Goal: Check status: Check status

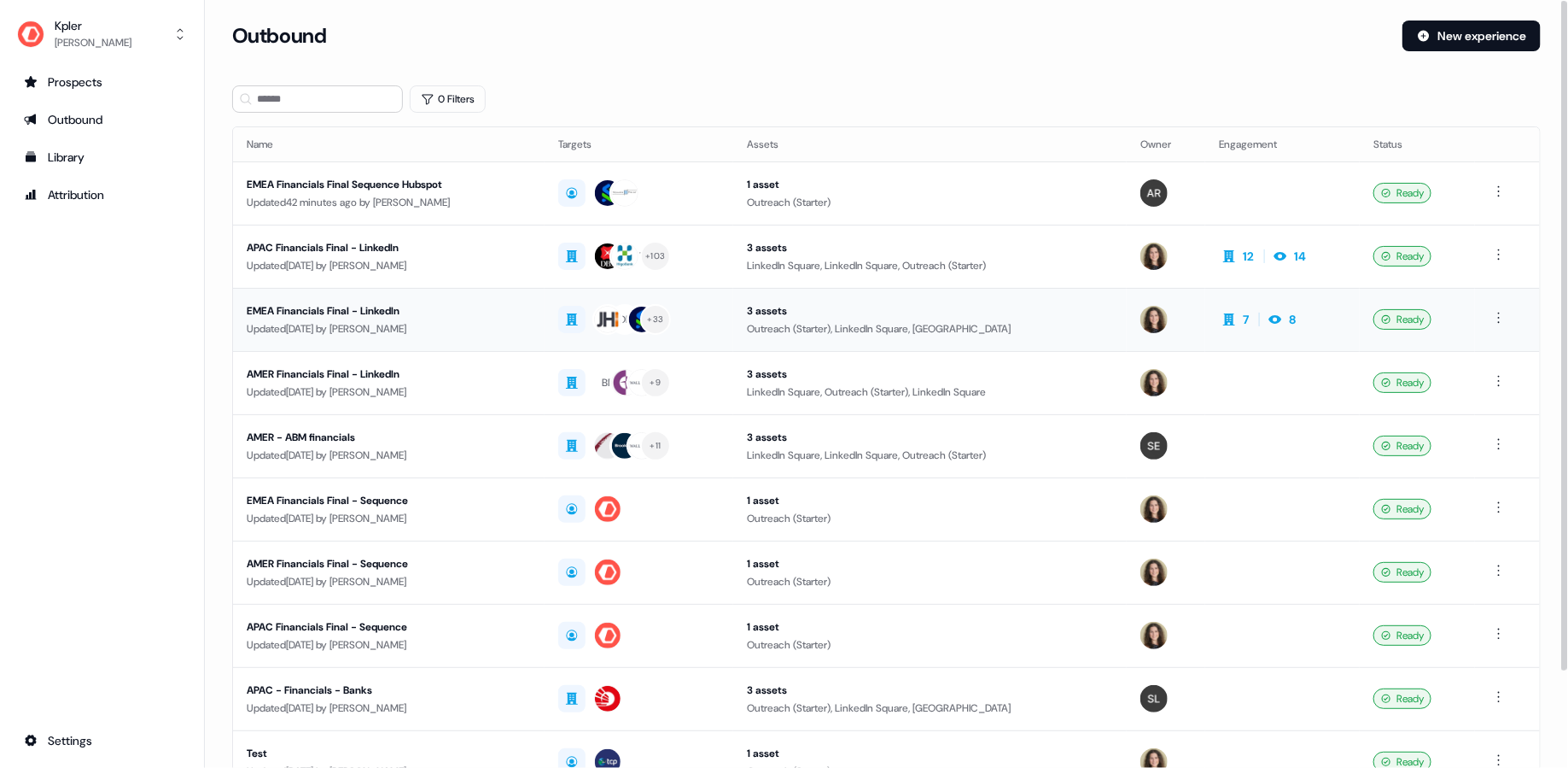
click at [1337, 320] on td "7 8" at bounding box center [1282, 320] width 154 height 64
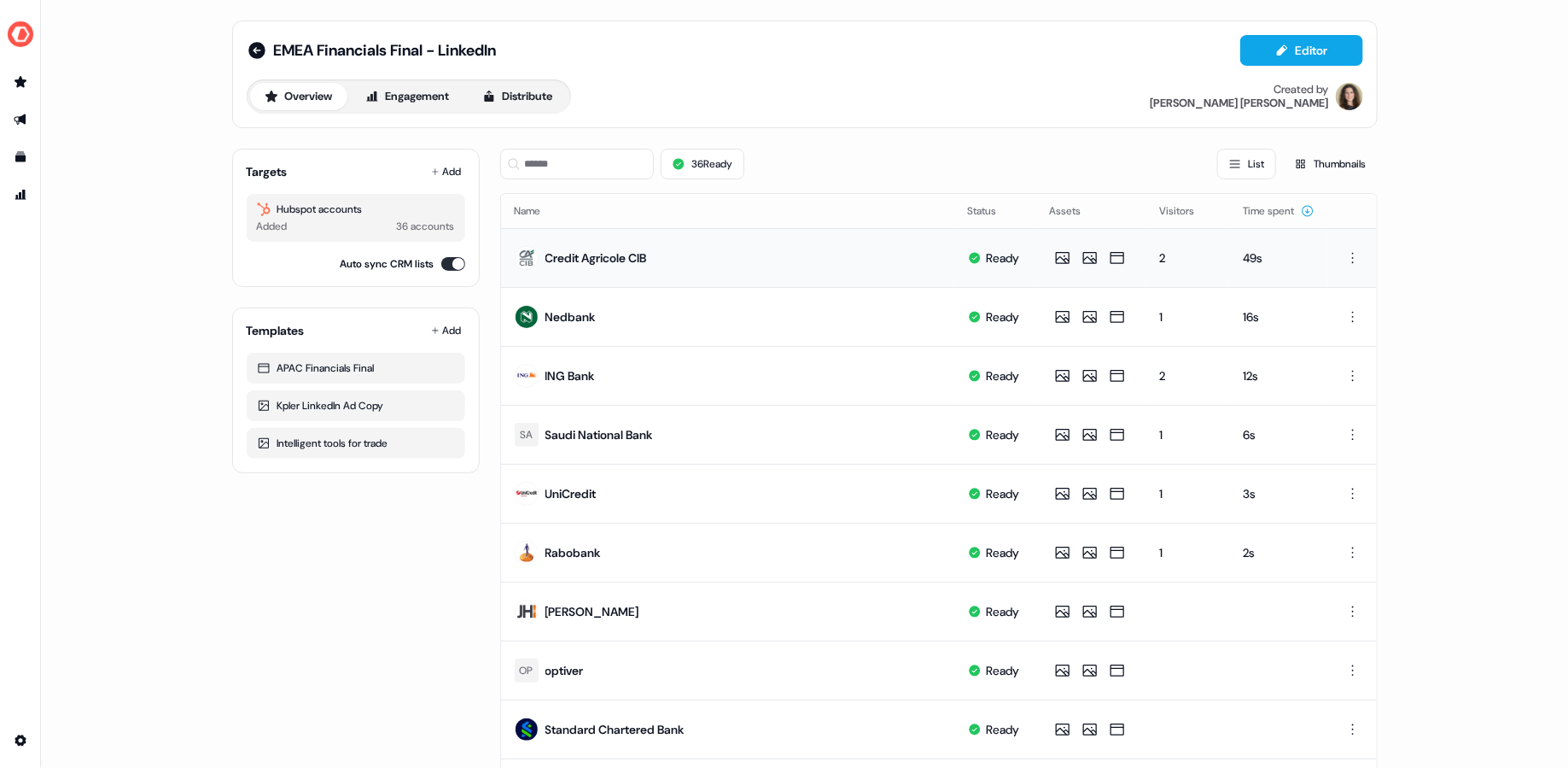
click at [1282, 260] on div "49s" at bounding box center [1278, 258] width 72 height 17
click at [253, 50] on icon at bounding box center [257, 50] width 21 height 21
